Goal: Find contact information

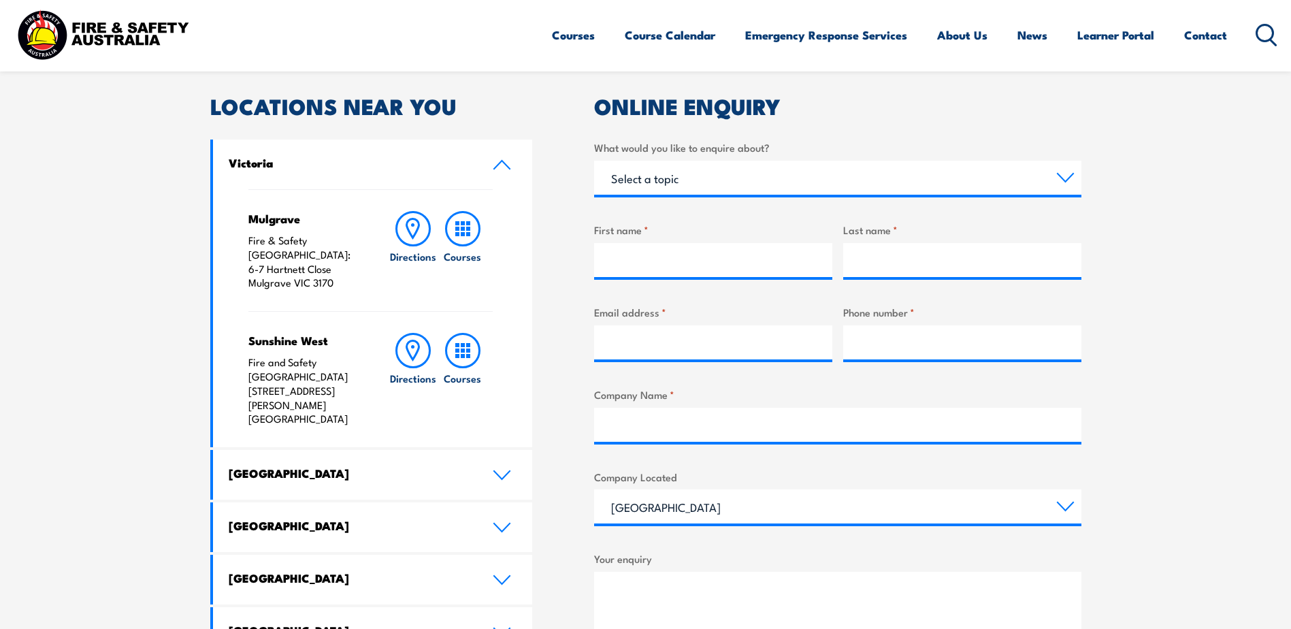
scroll to position [408, 0]
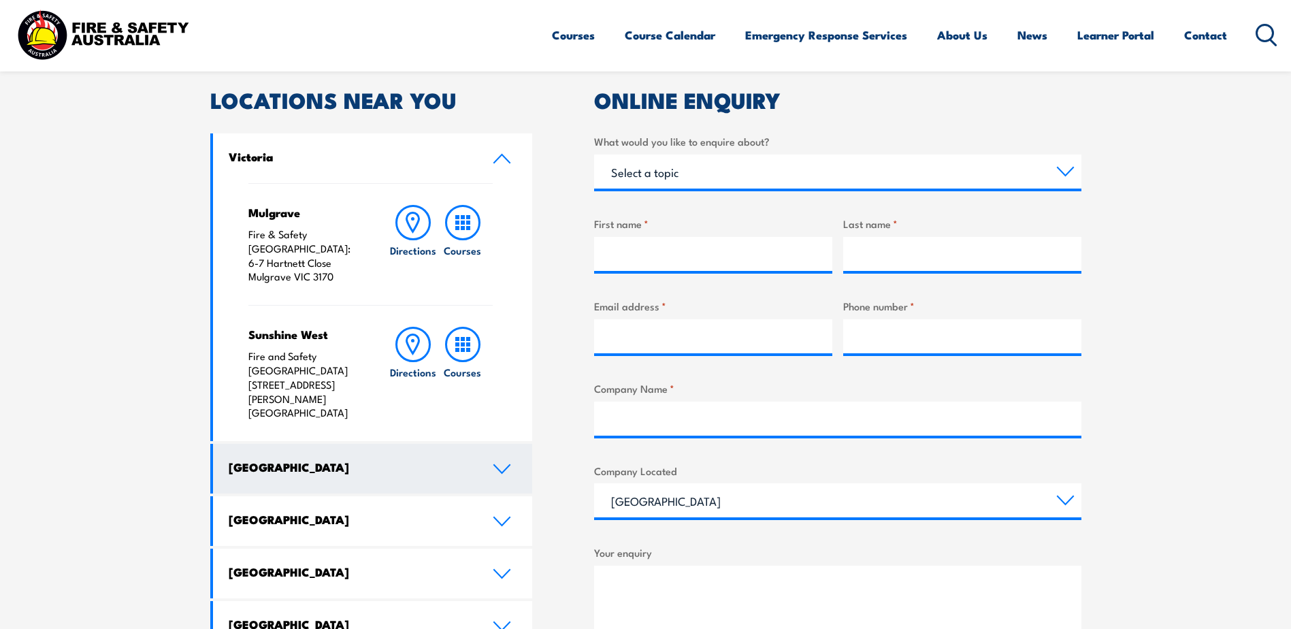
click at [506, 465] on icon at bounding box center [502, 469] width 16 height 8
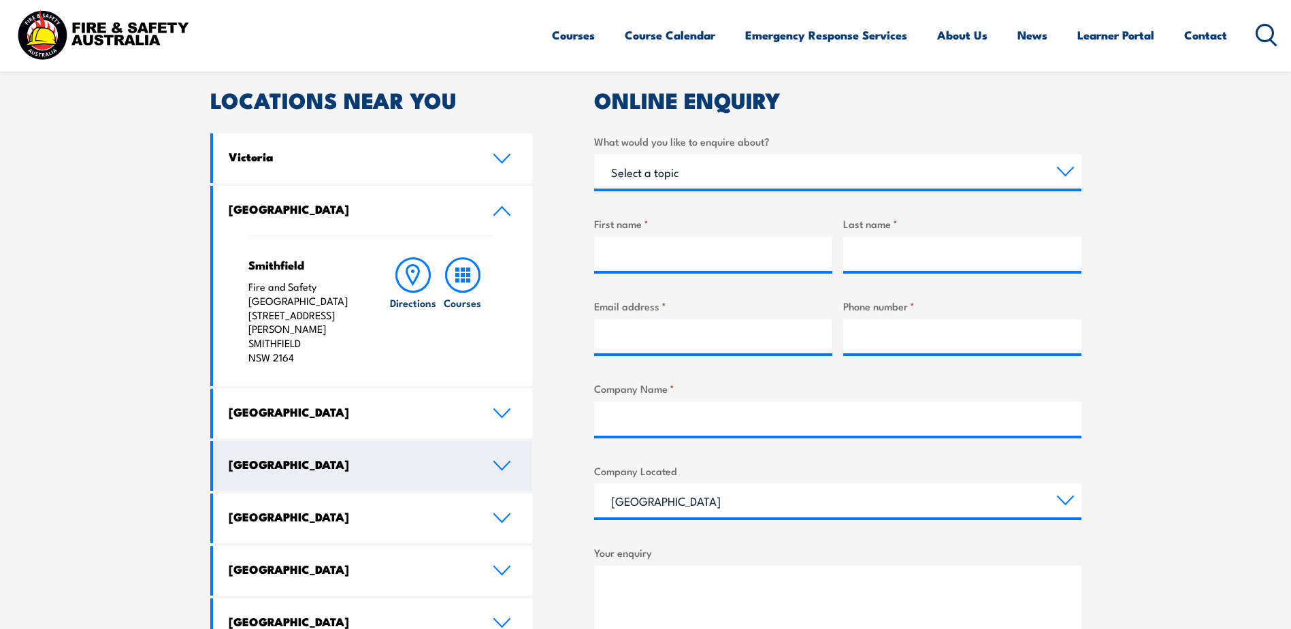
click at [499, 460] on icon at bounding box center [502, 465] width 18 height 11
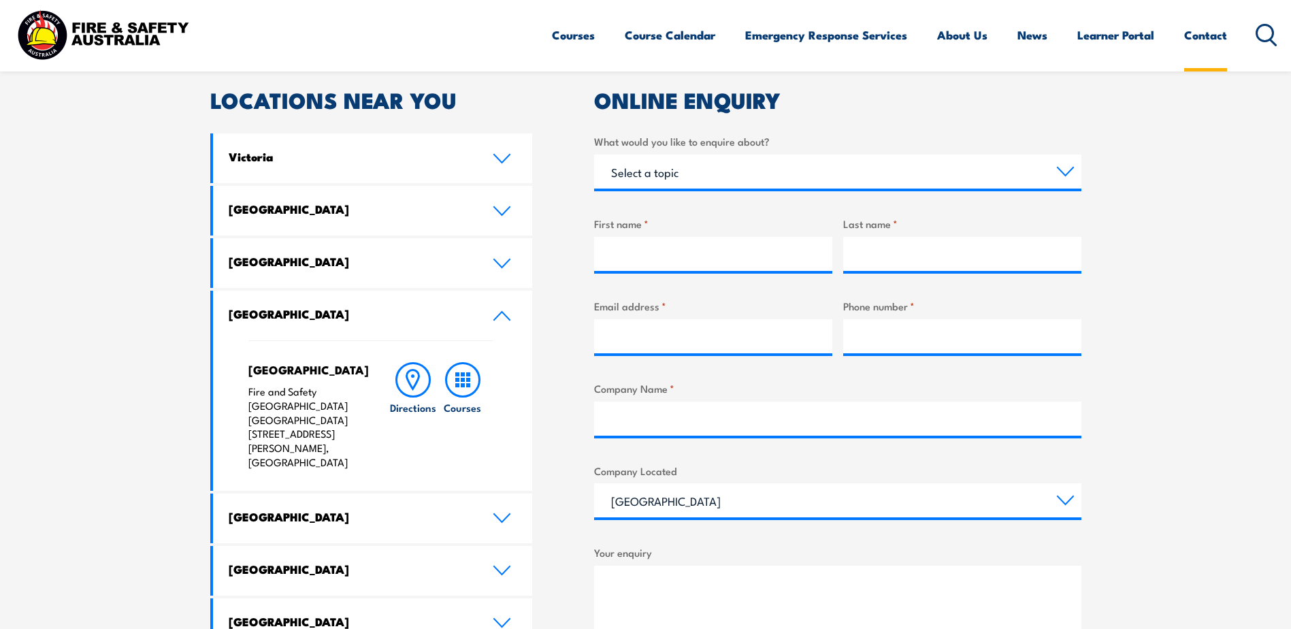
click at [1212, 38] on link "Contact" at bounding box center [1205, 35] width 43 height 36
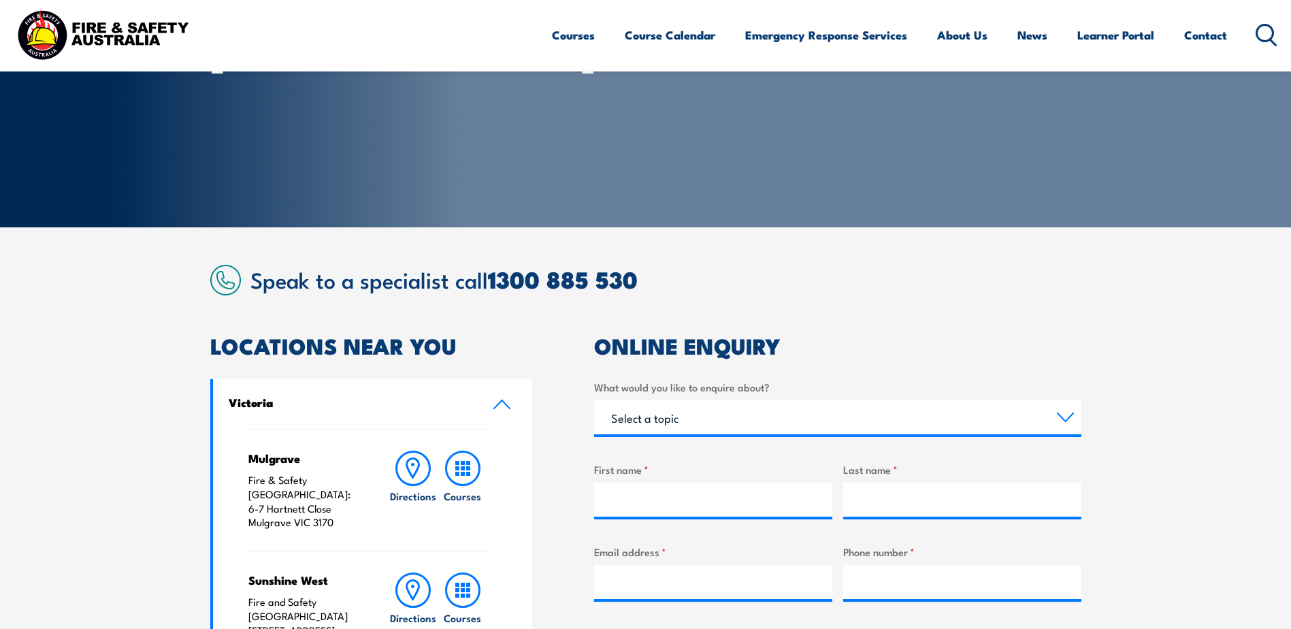
scroll to position [204, 0]
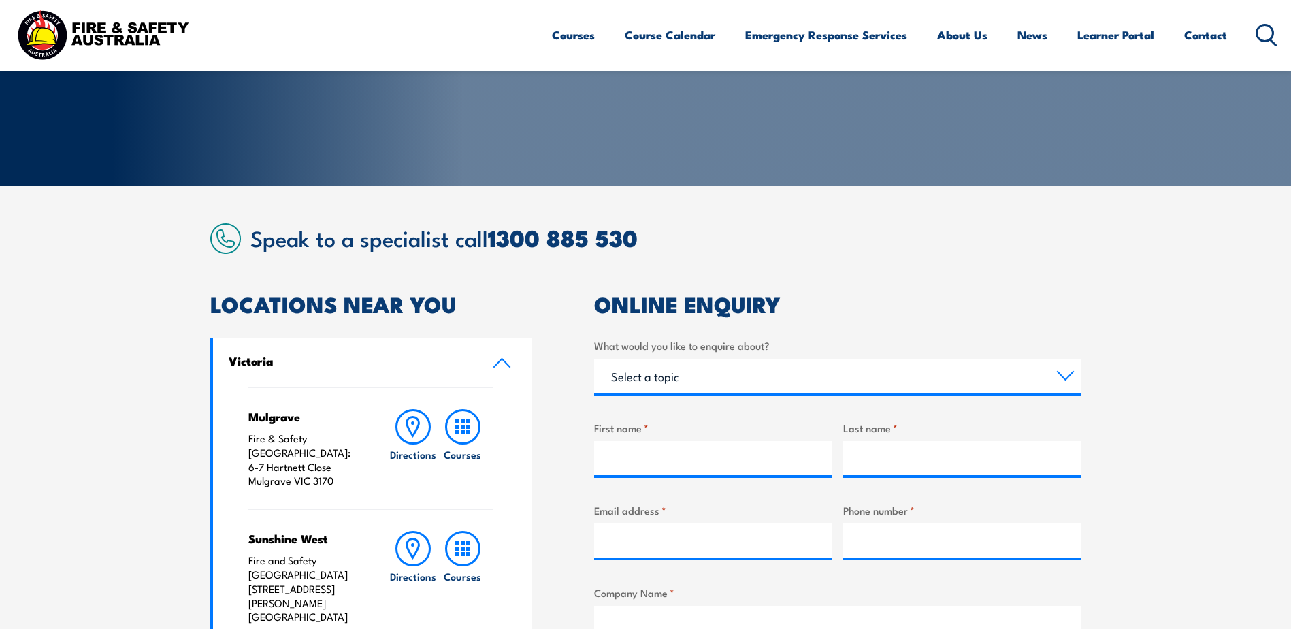
click at [120, 33] on img at bounding box center [103, 34] width 178 height 59
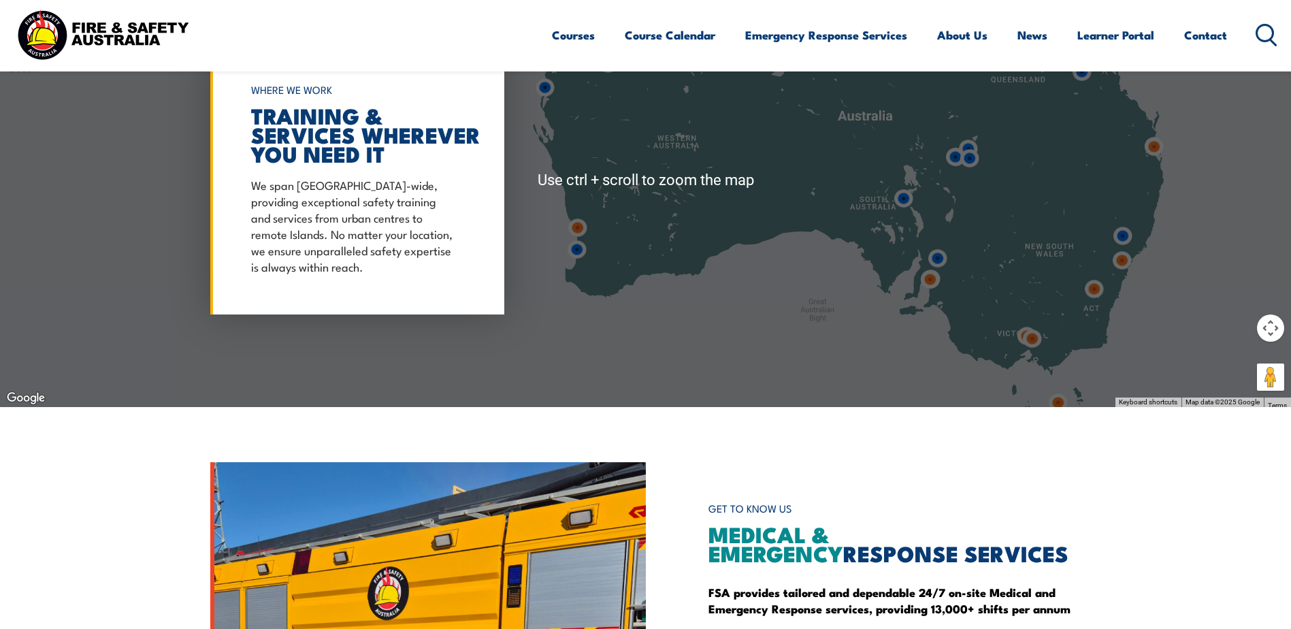
scroll to position [1225, 0]
